Goal: Task Accomplishment & Management: Manage account settings

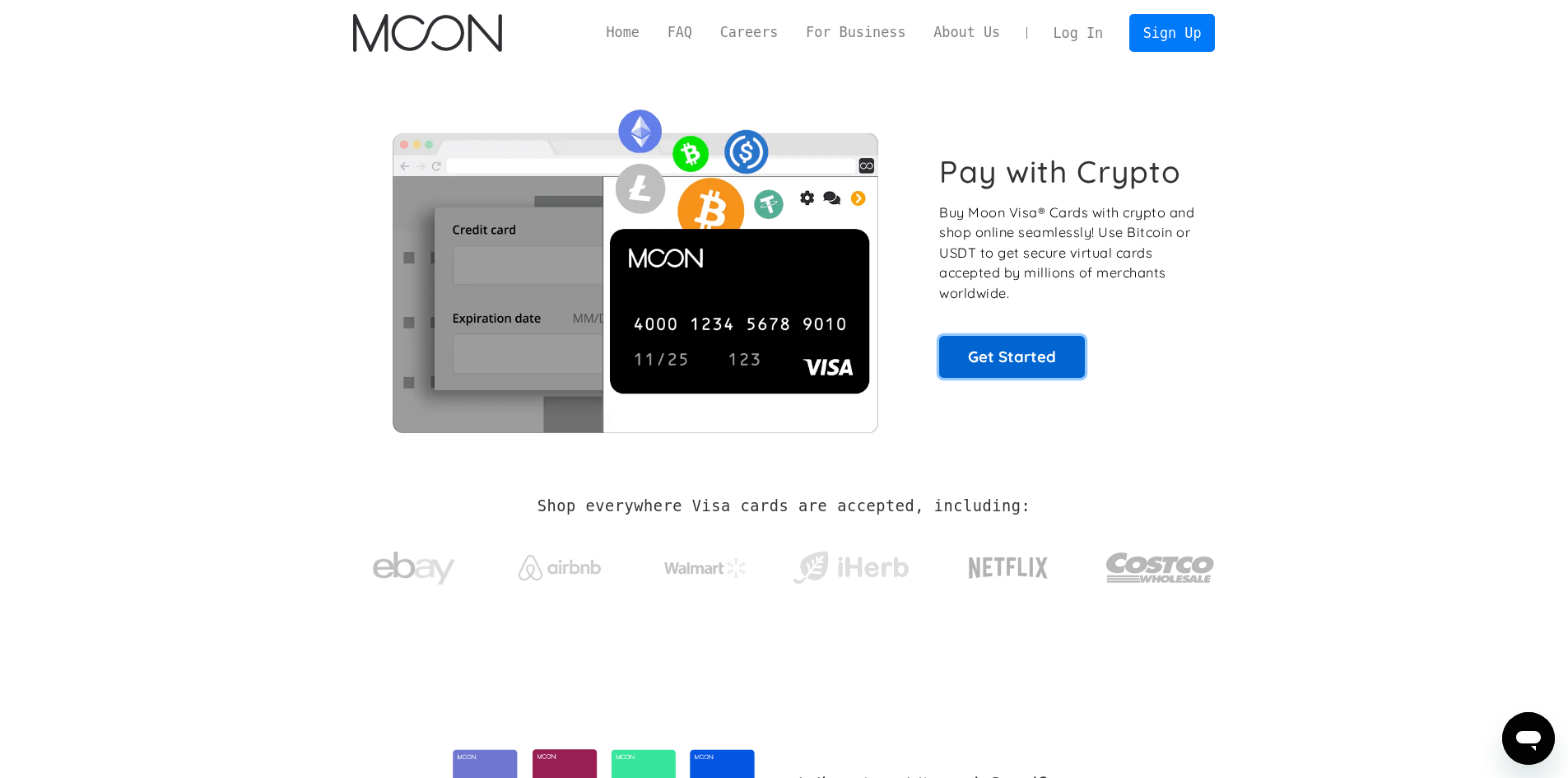
click at [1021, 361] on link "Get Started" at bounding box center [1011, 356] width 145 height 41
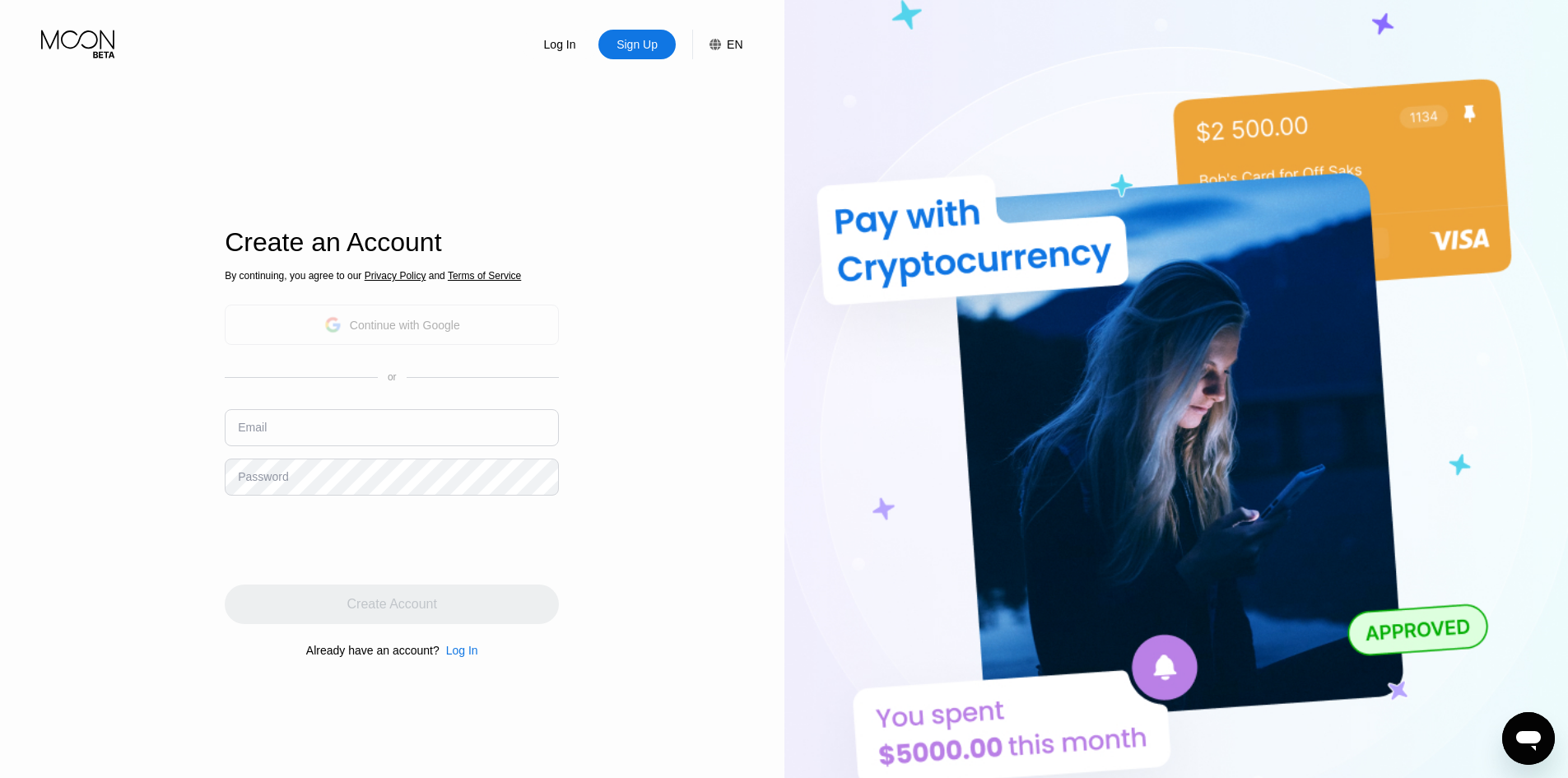
click at [385, 331] on div "Continue with Google" at bounding box center [405, 325] width 110 height 13
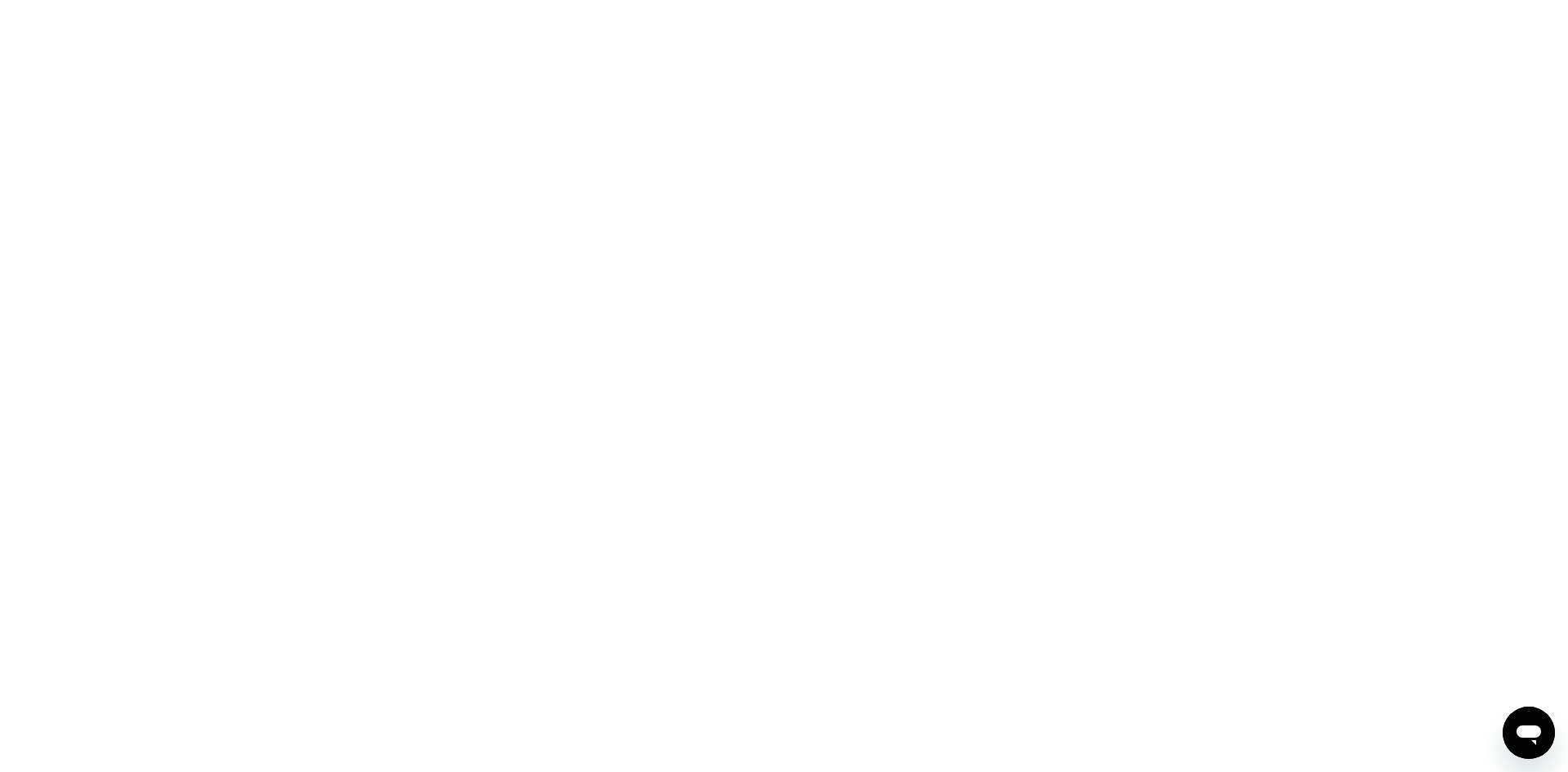
click at [752, 394] on div at bounding box center [784, 386] width 1568 height 772
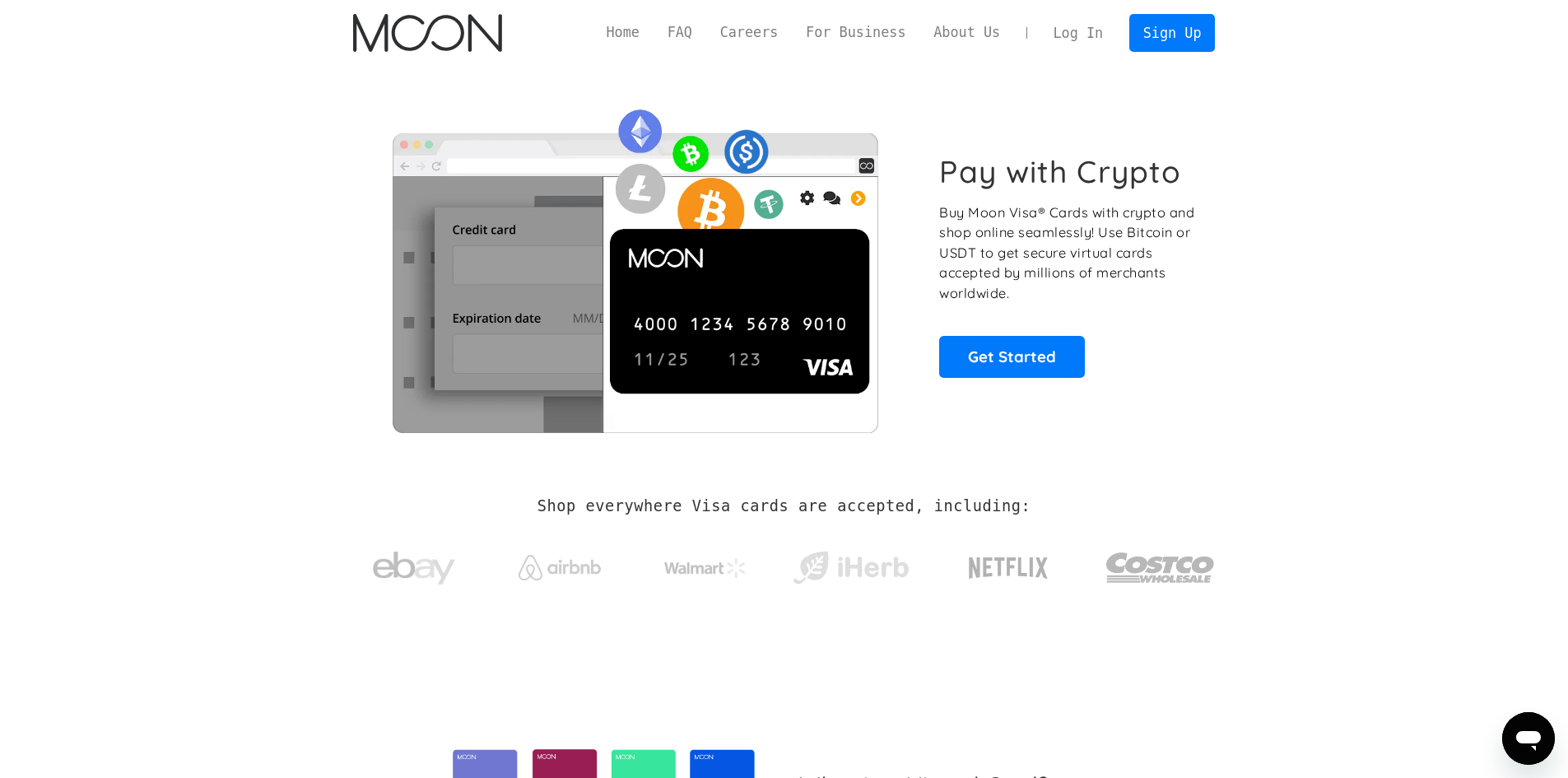
click at [1080, 40] on link "Log In" at bounding box center [1077, 33] width 77 height 36
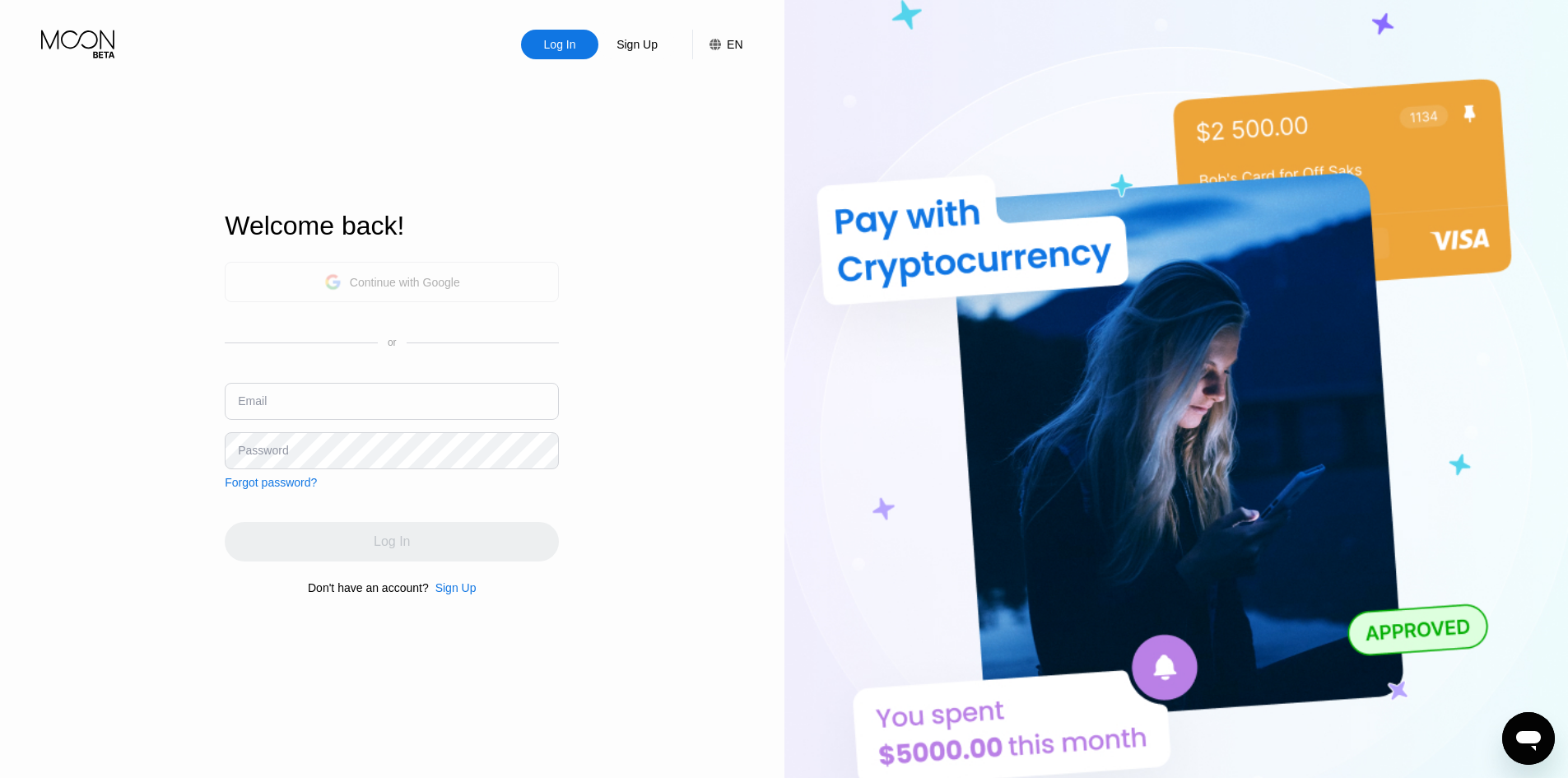
click at [385, 287] on div "Continue with Google" at bounding box center [405, 282] width 110 height 13
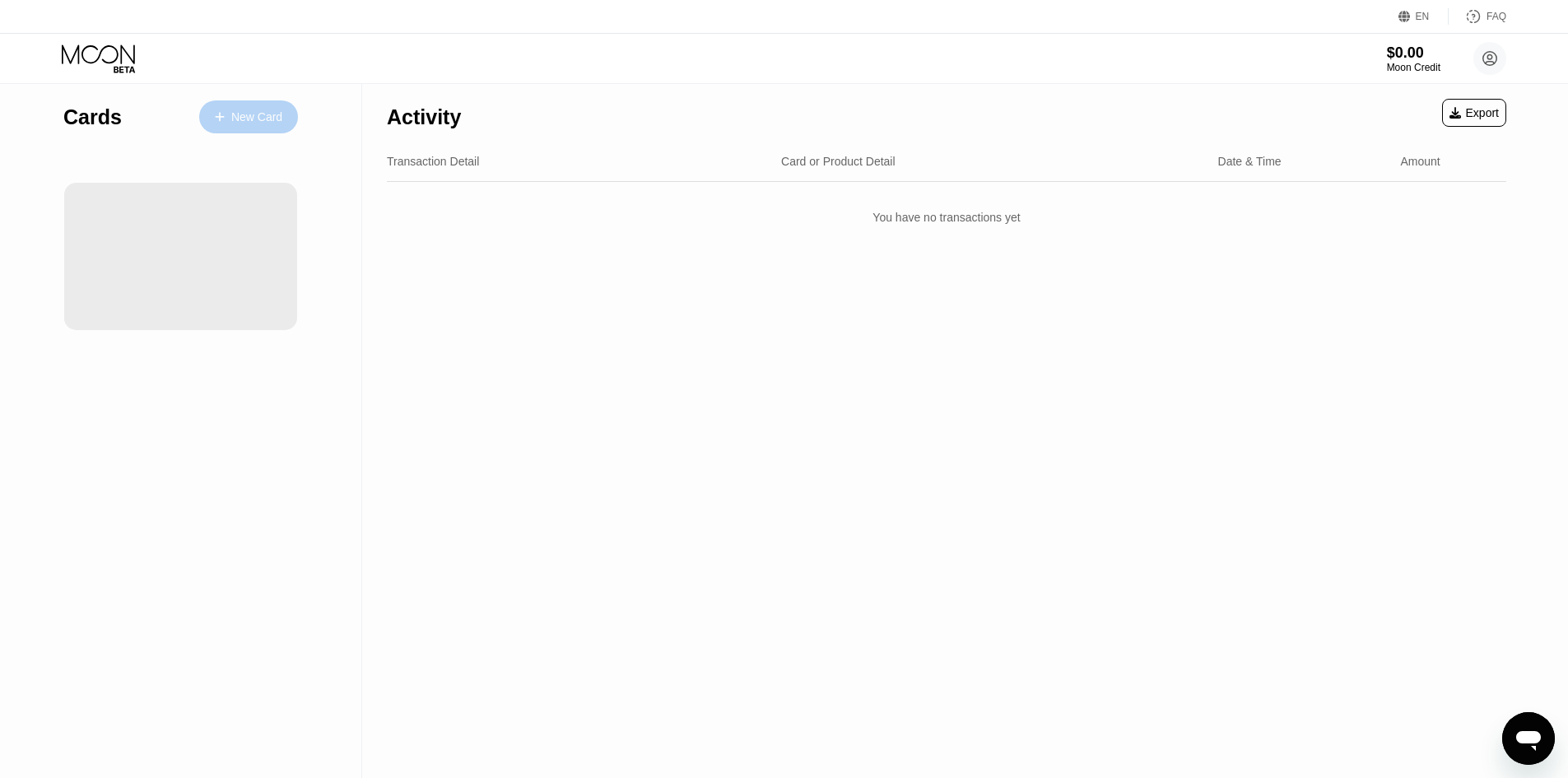
click at [221, 119] on icon at bounding box center [219, 117] width 9 height 11
